Goal: Information Seeking & Learning: Learn about a topic

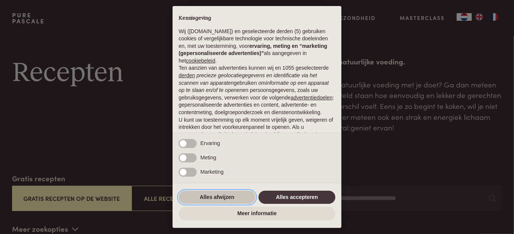
click at [242, 201] on button "Alles afwijzen" at bounding box center [217, 198] width 77 height 14
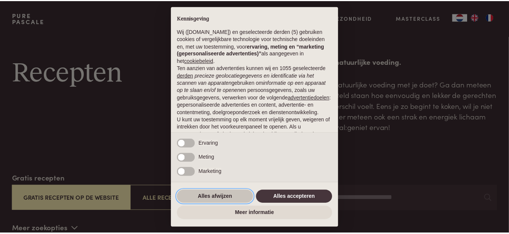
scroll to position [69, 0]
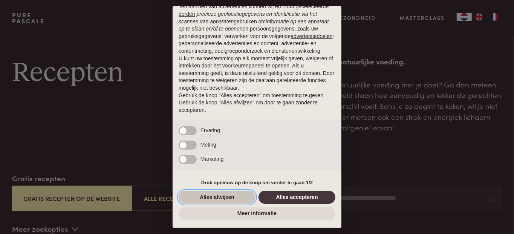
click at [225, 199] on button "Alles afwijzen" at bounding box center [217, 198] width 77 height 14
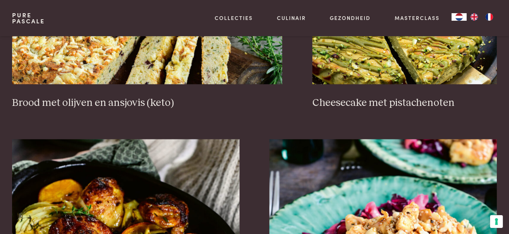
scroll to position [792, 0]
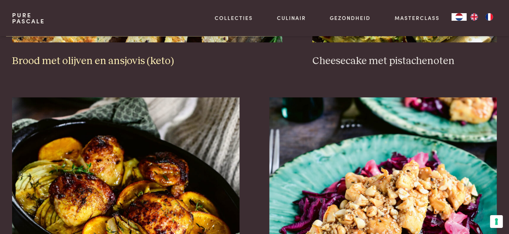
click at [144, 61] on h3 "Brood met olijven en ansjovis (keto)" at bounding box center [147, 61] width 270 height 13
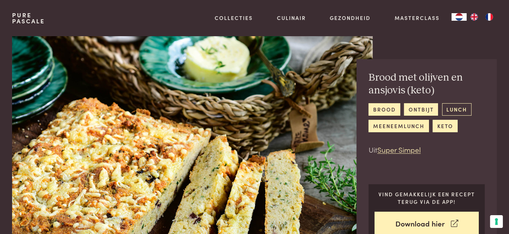
click at [457, 107] on link "lunch" at bounding box center [456, 109] width 29 height 12
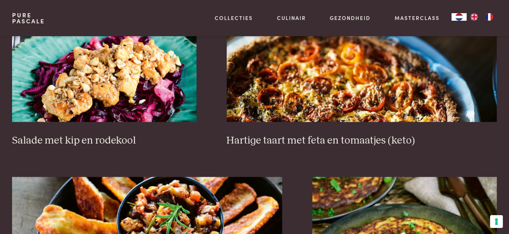
scroll to position [490, 0]
